Goal: Transaction & Acquisition: Purchase product/service

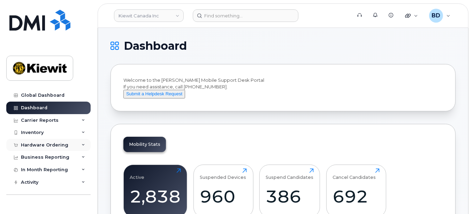
click at [67, 144] on div "Hardware Ordering" at bounding box center [48, 145] width 84 height 13
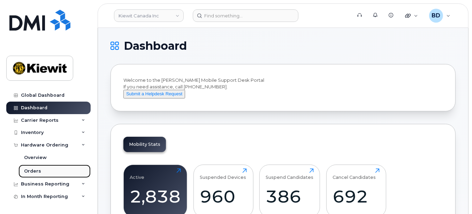
click at [39, 171] on div "Orders" at bounding box center [32, 171] width 17 height 6
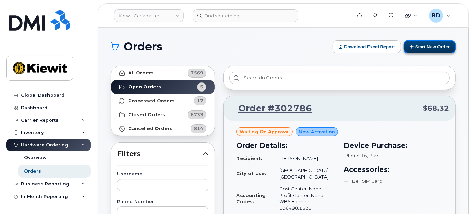
click at [423, 46] on button "Start New Order" at bounding box center [430, 46] width 52 height 13
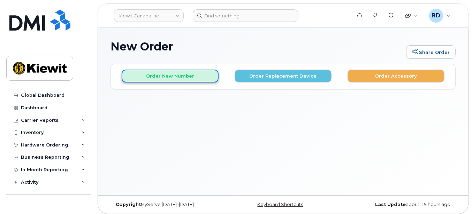
click at [161, 78] on button "Order New Number" at bounding box center [170, 76] width 97 height 13
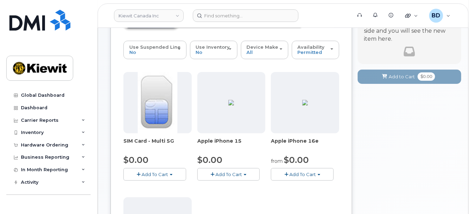
scroll to position [93, 0]
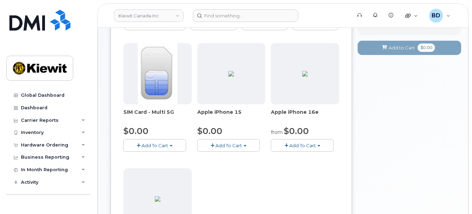
click at [237, 146] on span "Add To Cart" at bounding box center [228, 146] width 26 height 6
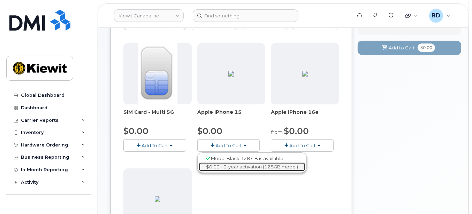
click at [233, 164] on link "$0.00 - 3-year activation (128GB model)" at bounding box center [252, 167] width 106 height 9
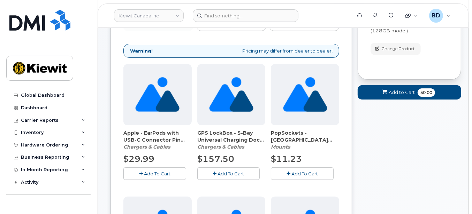
scroll to position [0, 0]
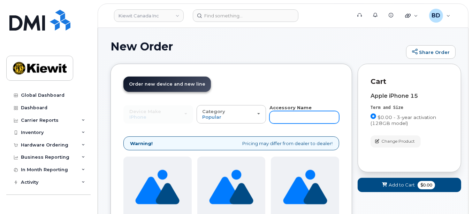
click at [294, 117] on input "text" at bounding box center [304, 117] width 70 height 13
type input "case"
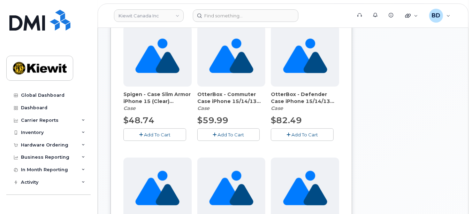
scroll to position [279, 0]
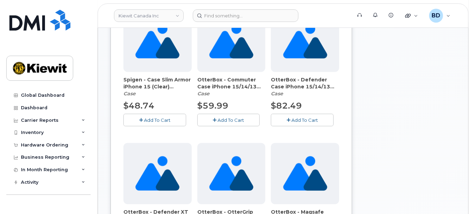
click at [224, 119] on span "Add To Cart" at bounding box center [230, 120] width 26 height 6
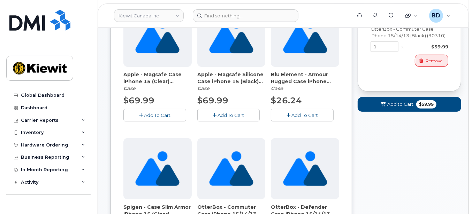
scroll to position [139, 0]
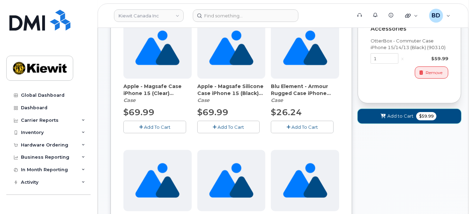
click at [393, 117] on span "Add to Cart" at bounding box center [400, 116] width 26 height 7
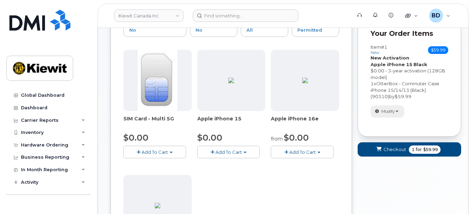
scroll to position [60, 0]
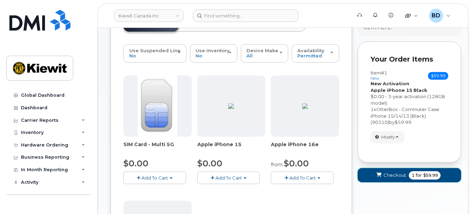
click at [392, 175] on span "Checkout" at bounding box center [394, 175] width 23 height 7
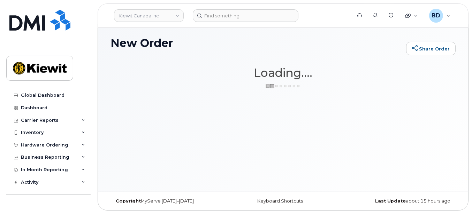
scroll to position [3, 0]
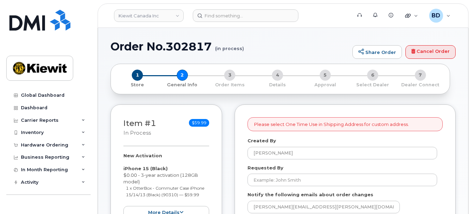
select select
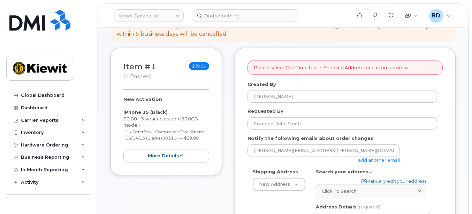
scroll to position [93, 0]
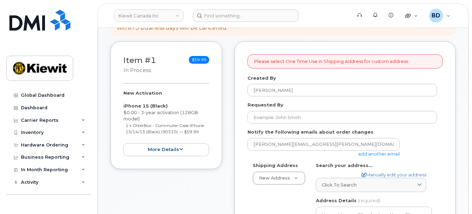
click at [382, 154] on link "add another email" at bounding box center [379, 154] width 42 height 6
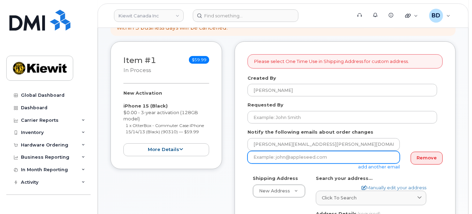
click at [266, 155] on input "email" at bounding box center [323, 157] width 152 height 13
paste input "cindy.caballero@kiewit.com"
type input "cindy.caballero@kiewit.com"
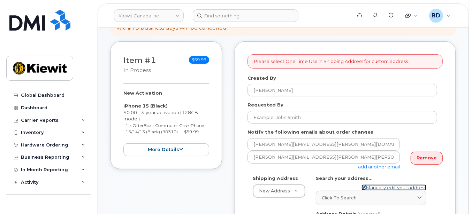
click at [377, 186] on link "Manually edit your address" at bounding box center [393, 188] width 65 height 7
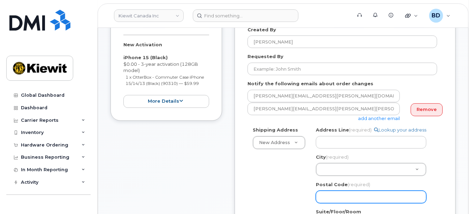
scroll to position [186, 0]
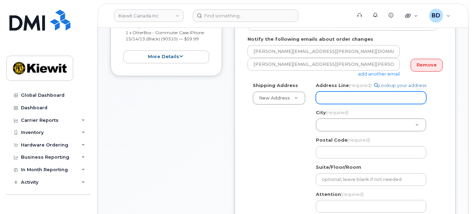
click at [334, 97] on input "Address Line (required)" at bounding box center [371, 98] width 110 height 13
paste input "14 Lower Jarvis Street"
select select
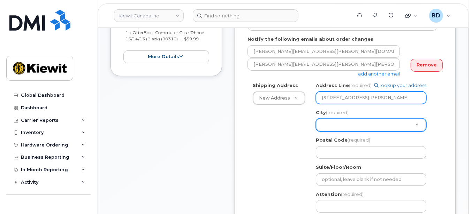
type input "14 Lower Jarvis Street"
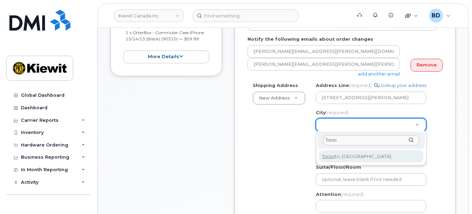
type input "Toron"
select select
type input "4934"
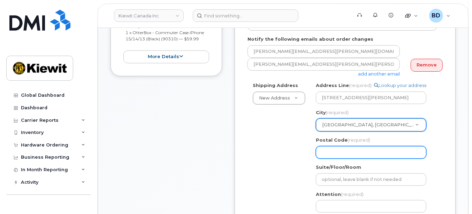
click at [344, 151] on input "Postal Code (required)" at bounding box center [371, 152] width 110 height 13
paste input "M5E 1N1"
select select
type input "M5E 1N1"
click at [335, 149] on input "M5E 1N1" at bounding box center [371, 152] width 110 height 13
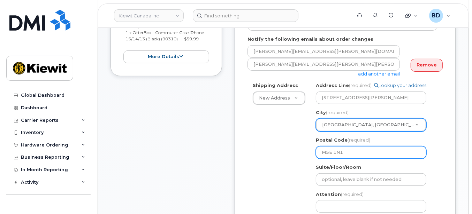
select select
type input "M5E N1"
select select
type input "M5EN1"
select select
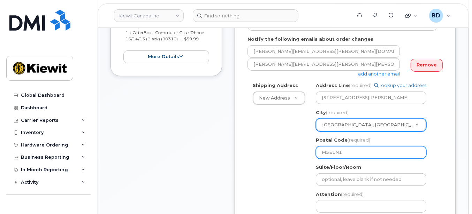
type input "M5E1N1"
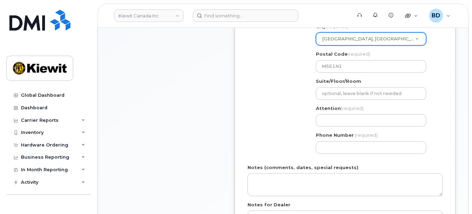
scroll to position [279, 0]
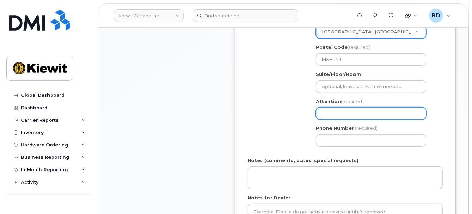
click at [326, 112] on input "Attention (required)" at bounding box center [371, 113] width 110 height 13
paste input "William.Taggart"
type input "William.Taggart"
select select
type input "William.Taggart/"
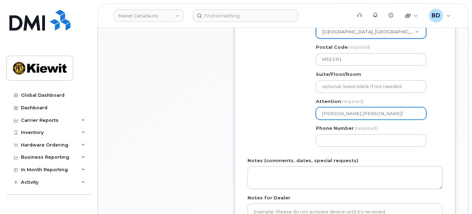
paste input "[PERSON_NAME]"
select select
type input "[PERSON_NAME].[PERSON_NAME]/[PERSON_NAME]"
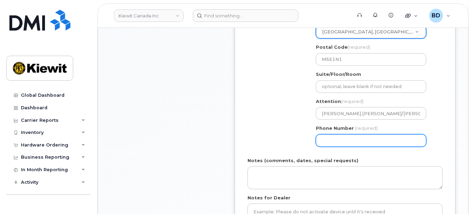
click at [331, 141] on input "Phone Number" at bounding box center [371, 141] width 110 height 13
type input "877772770"
select select
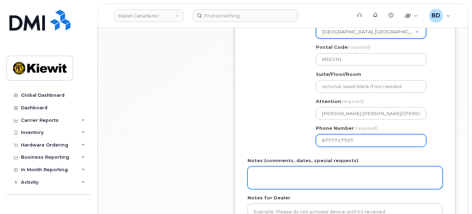
type input "8777727707"
click at [283, 183] on textarea "Notes (comments, dates, special requests)" at bounding box center [344, 178] width 195 height 23
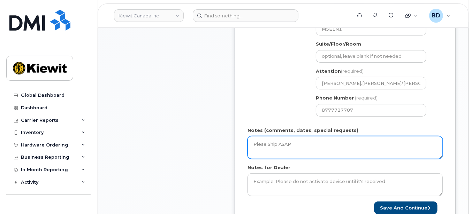
scroll to position [371, 0]
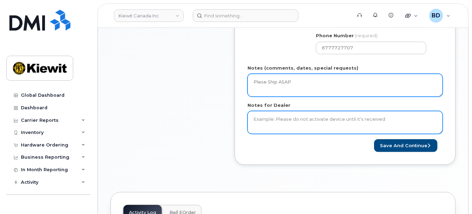
type textarea "Plese Ship ASAP"
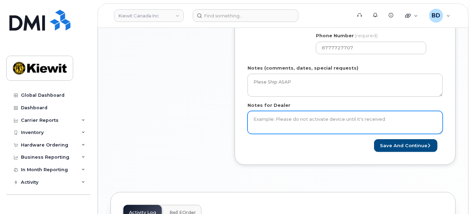
click at [266, 117] on textarea "Notes for Dealer" at bounding box center [344, 122] width 195 height 23
type textarea "Please Ship ASAP"
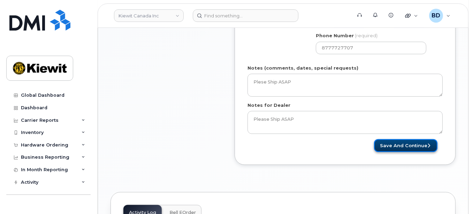
click at [407, 144] on button "Save and Continue" at bounding box center [405, 145] width 63 height 13
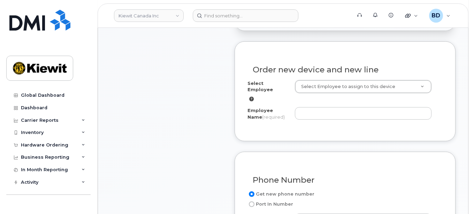
scroll to position [279, 0]
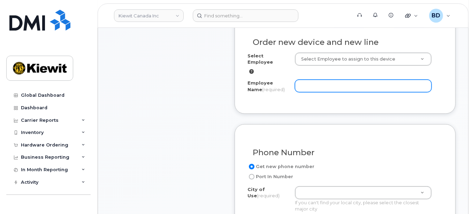
click at [303, 80] on input "Employee Name (required)" at bounding box center [363, 86] width 137 height 13
paste input "[PERSON_NAME]"
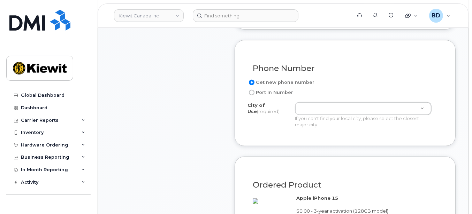
scroll to position [371, 0]
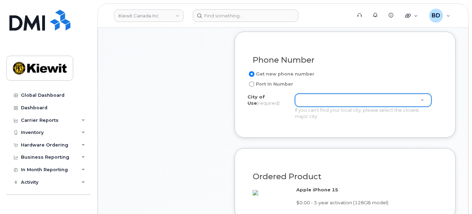
type input "[PERSON_NAME]"
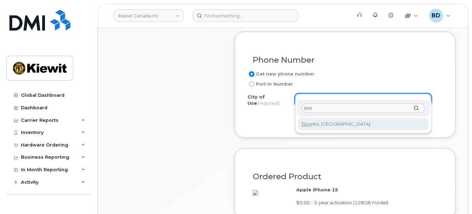
type input "toro"
type input "4934"
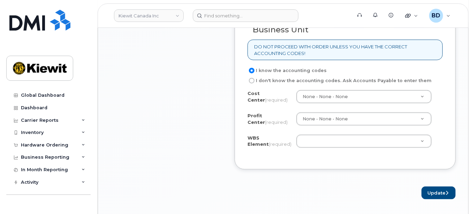
scroll to position [604, 0]
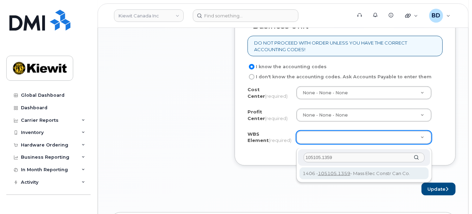
type input "105105.1359"
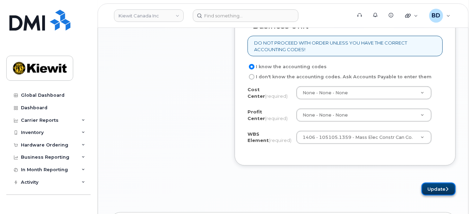
click at [430, 192] on button "Update" at bounding box center [438, 189] width 34 height 13
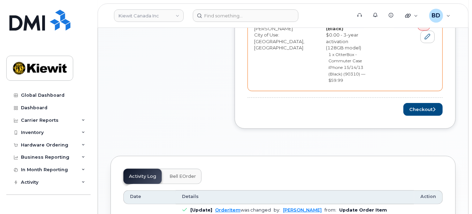
scroll to position [371, 0]
click at [417, 103] on button "Checkout" at bounding box center [422, 109] width 39 height 13
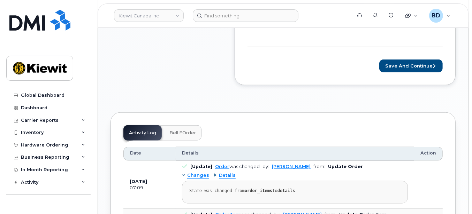
scroll to position [558, 0]
click at [416, 67] on button "Save and Continue" at bounding box center [410, 65] width 63 height 13
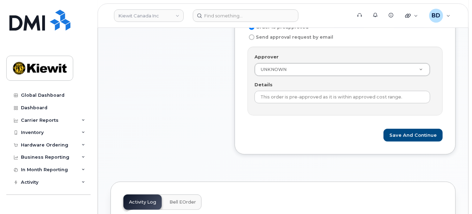
scroll to position [279, 0]
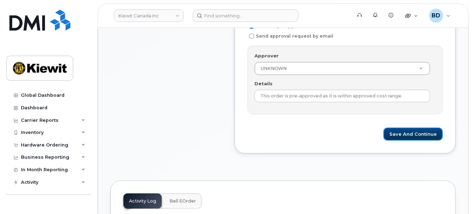
drag, startPoint x: 412, startPoint y: 131, endPoint x: 378, endPoint y: 133, distance: 33.5
click at [412, 131] on button "Save and Continue" at bounding box center [412, 134] width 59 height 13
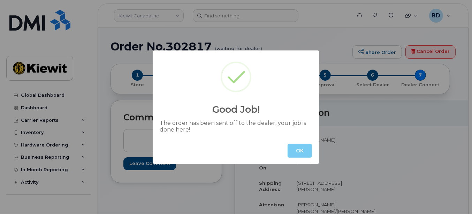
click at [298, 148] on button "OK" at bounding box center [299, 151] width 24 height 14
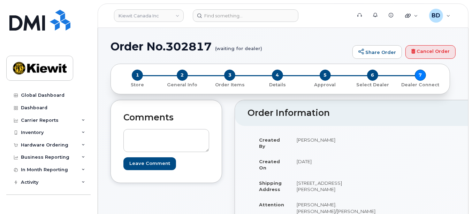
click at [192, 48] on h1 "Order No.302817 (waiting for dealer)" at bounding box center [229, 46] width 238 height 12
copy h1 "302817"
